Goal: Book appointment/travel/reservation

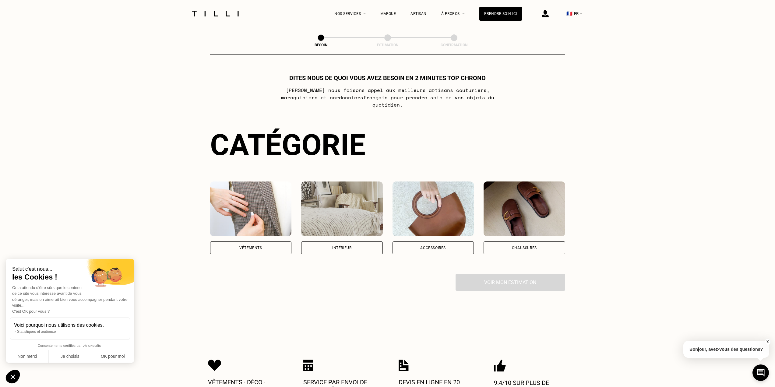
click at [264, 243] on div "Vêtements" at bounding box center [251, 248] width 82 height 13
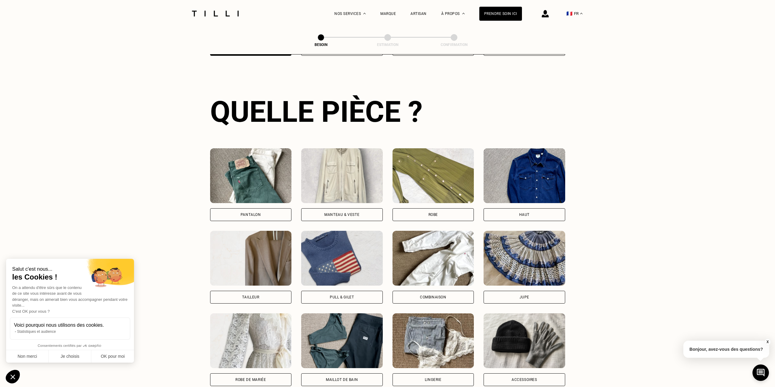
scroll to position [199, 0]
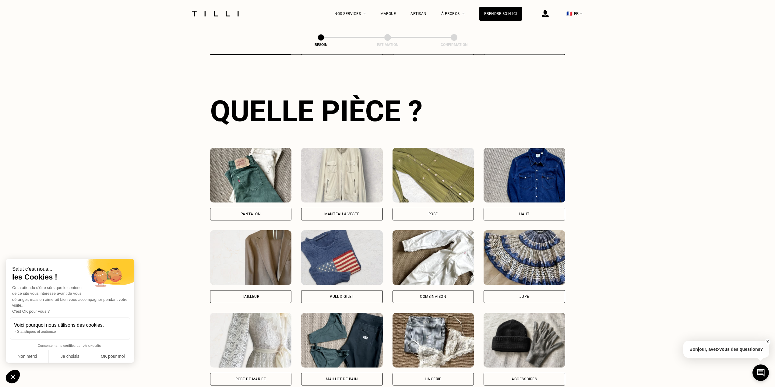
click at [433, 377] on div "Lingerie" at bounding box center [433, 379] width 17 height 4
select select "FR"
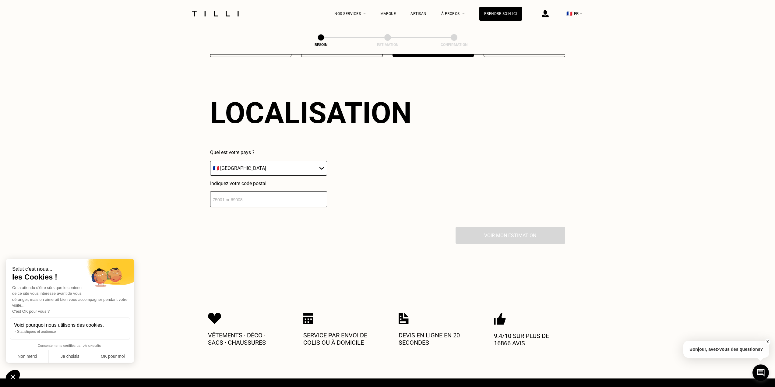
scroll to position [531, 0]
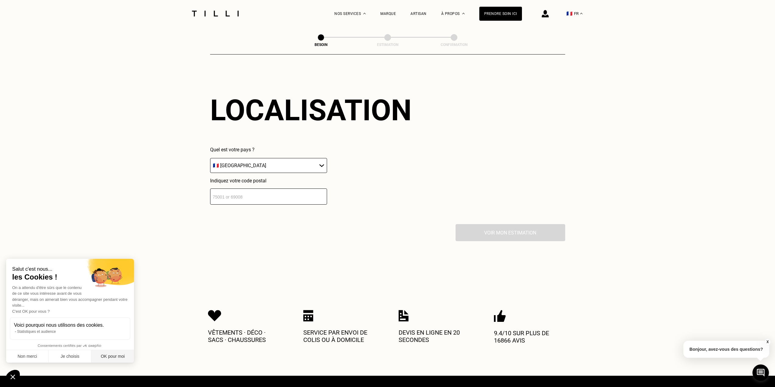
click at [111, 357] on button "OK pour moi" at bounding box center [112, 356] width 43 height 13
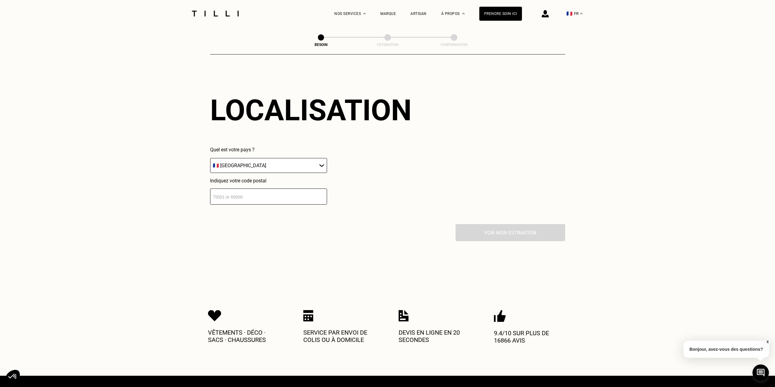
click at [250, 193] on input "number" at bounding box center [268, 197] width 117 height 16
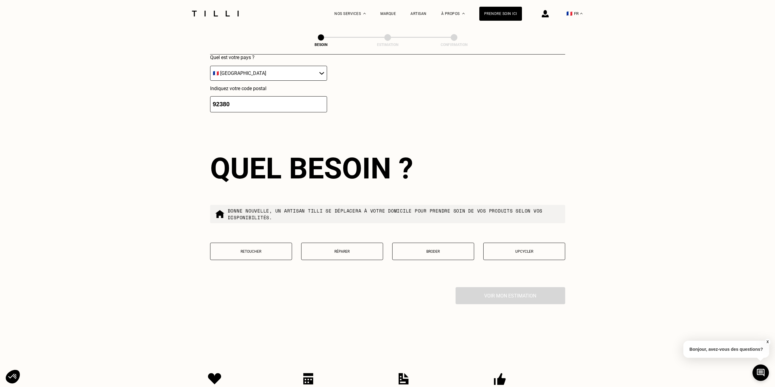
scroll to position [682, 0]
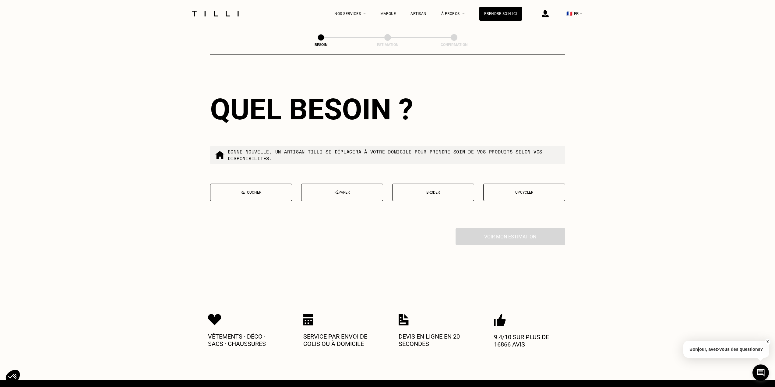
type input "92380"
click at [289, 193] on button "Retoucher" at bounding box center [251, 192] width 82 height 17
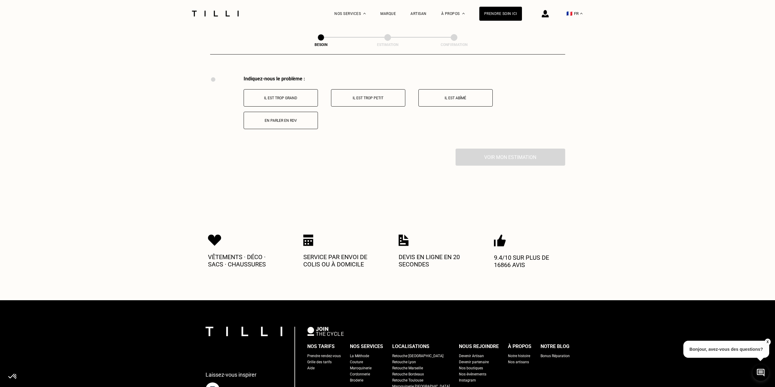
scroll to position [777, 0]
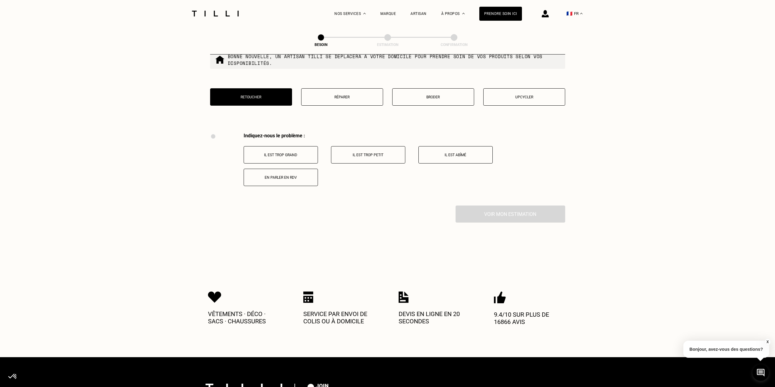
click at [317, 95] on p "Réparer" at bounding box center [342, 97] width 75 height 4
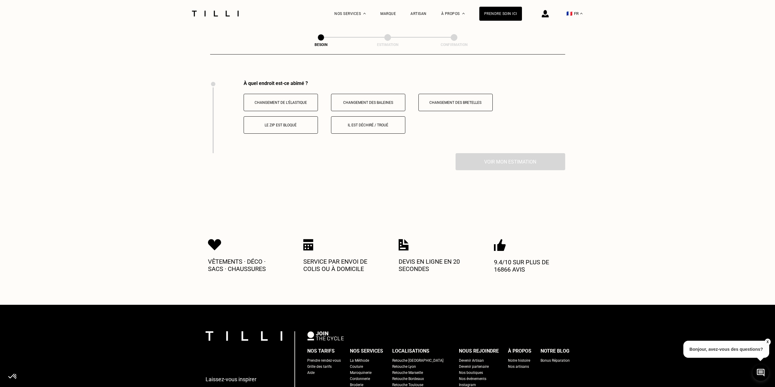
scroll to position [838, 0]
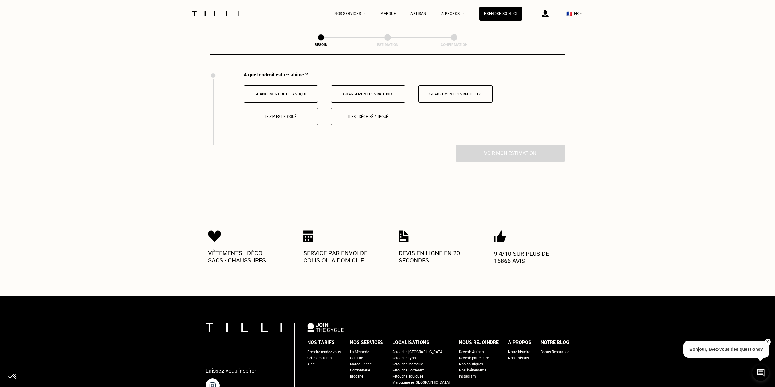
click at [447, 92] on p "Changement des bretelles" at bounding box center [456, 94] width 68 height 4
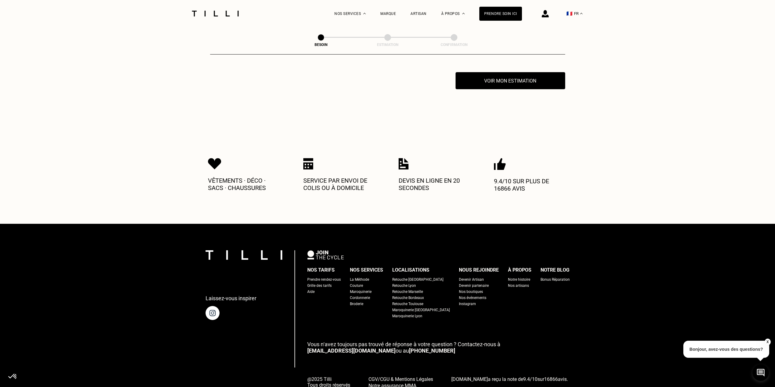
scroll to position [911, 0]
click at [499, 72] on button "Voir mon estimation" at bounding box center [510, 80] width 121 height 19
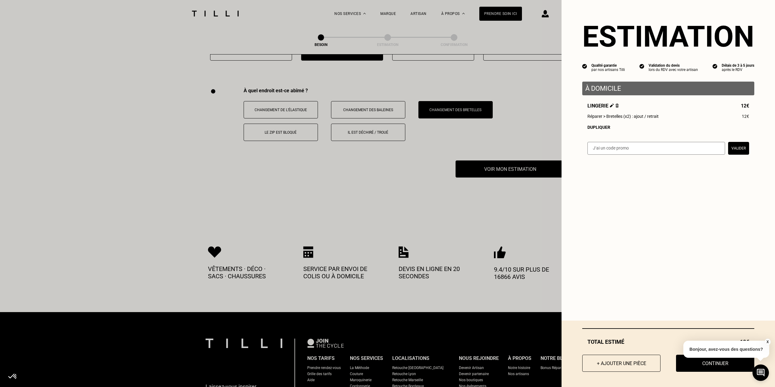
scroll to position [820, 0]
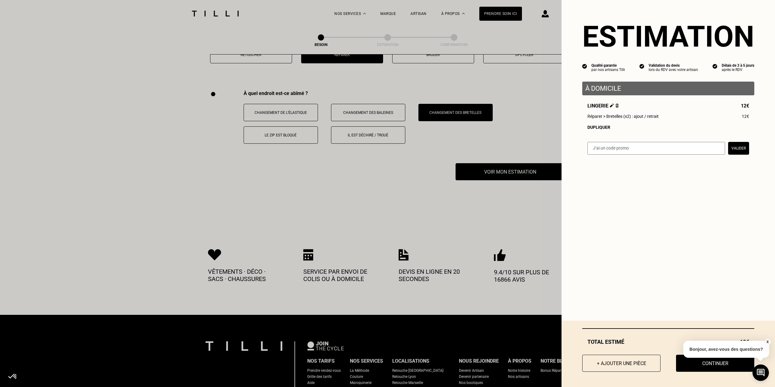
click at [606, 151] on input "text" at bounding box center [657, 148] width 138 height 13
